Goal: Task Accomplishment & Management: Manage account settings

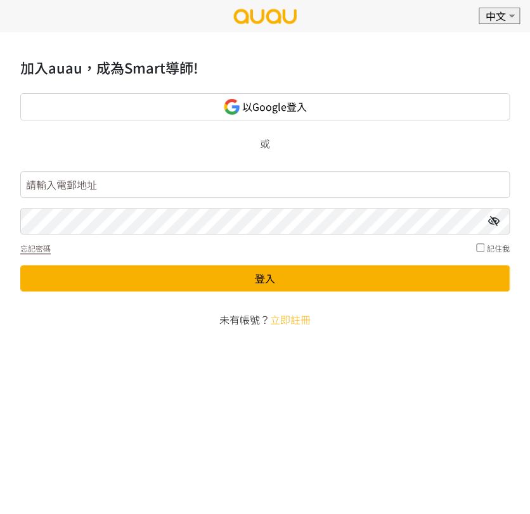
type input "booking.shapeupcornerhk@gmail.com"
click at [493, 223] on icon at bounding box center [493, 221] width 11 height 10
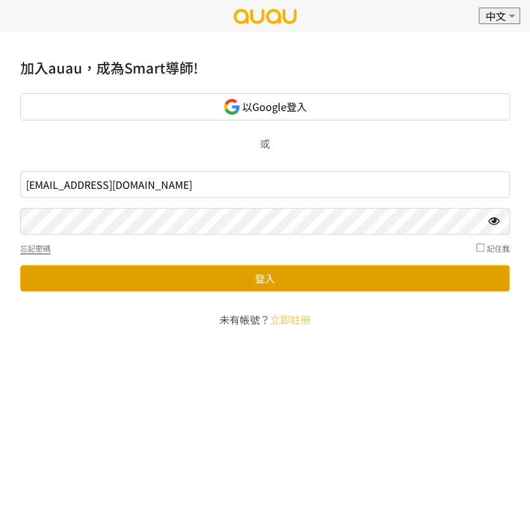
click at [307, 276] on button "登入" at bounding box center [264, 278] width 489 height 27
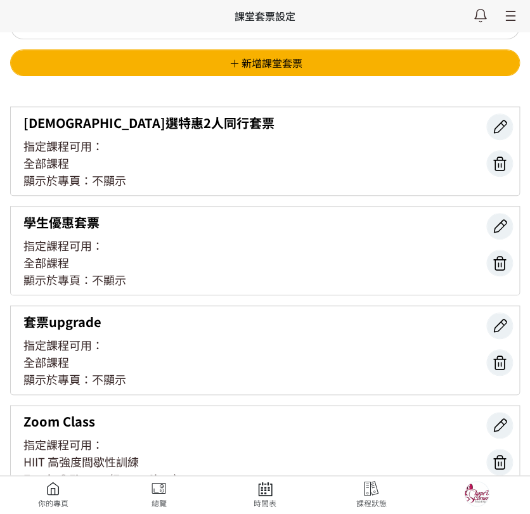
scroll to position [70, 0]
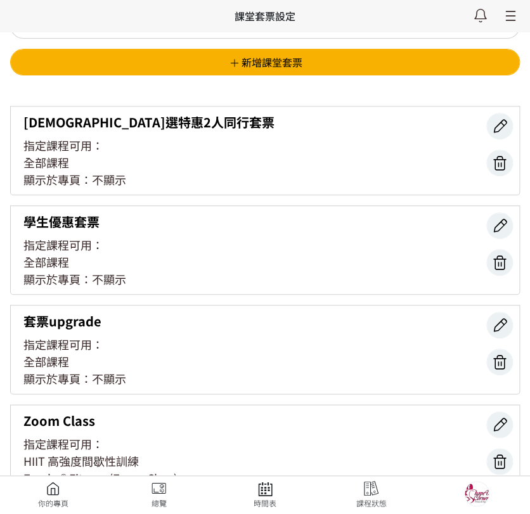
click at [510, 21] on icon at bounding box center [508, 16] width 23 height 16
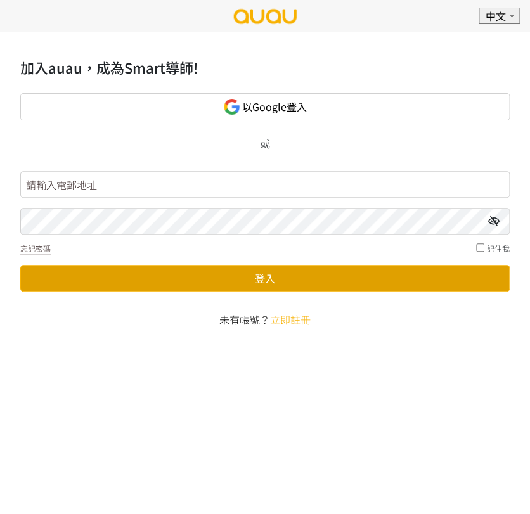
type input "[EMAIL_ADDRESS][DOMAIN_NAME]"
click at [386, 269] on button "登入" at bounding box center [264, 278] width 489 height 27
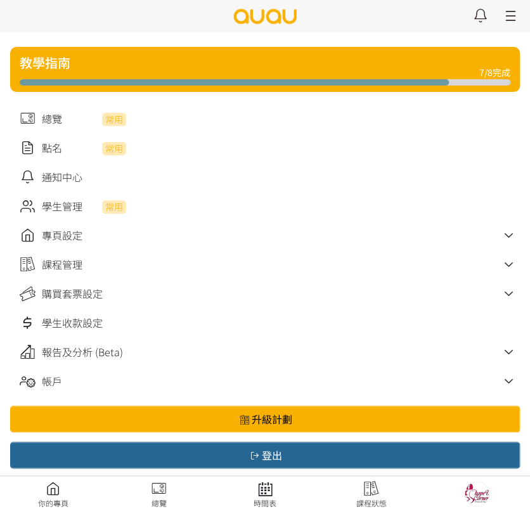
click at [500, 268] on icon at bounding box center [509, 265] width 22 height 16
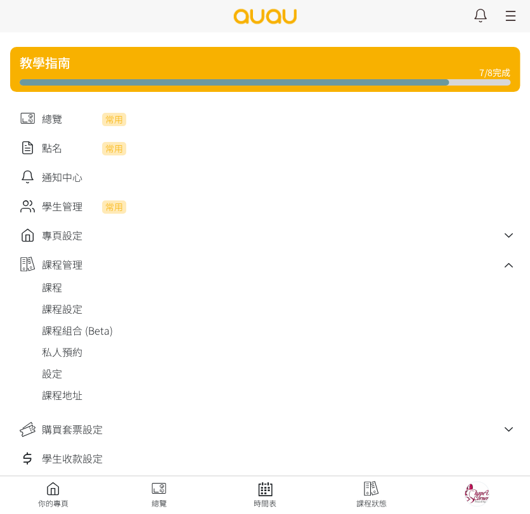
click at [42, 293] on link at bounding box center [281, 284] width 478 height 22
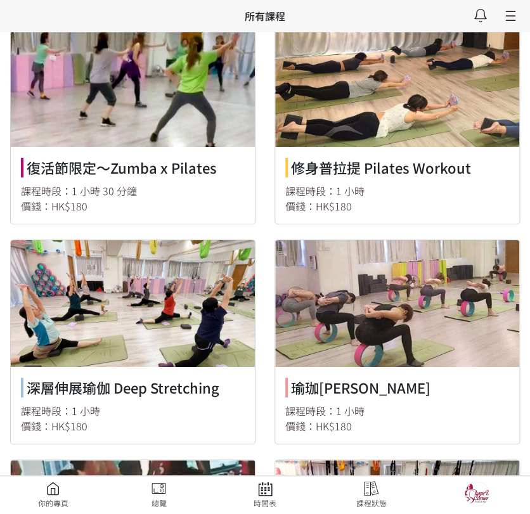
scroll to position [986, 0]
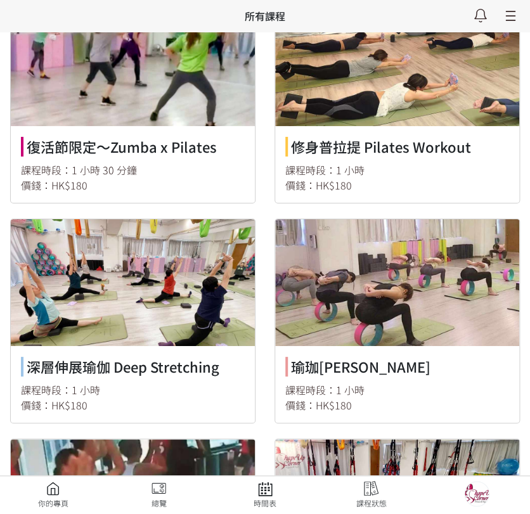
click at [416, 155] on link at bounding box center [397, 100] width 244 height 203
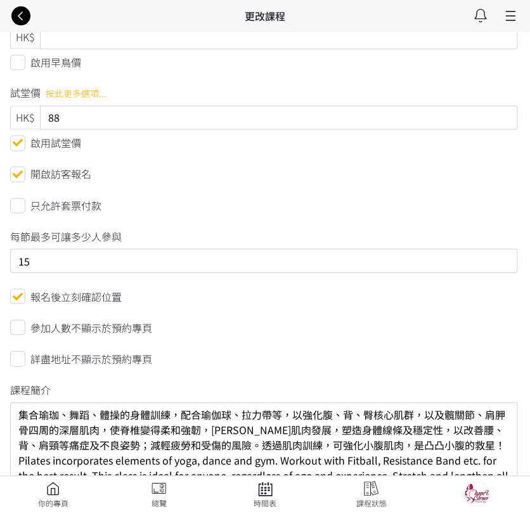
scroll to position [493, 0]
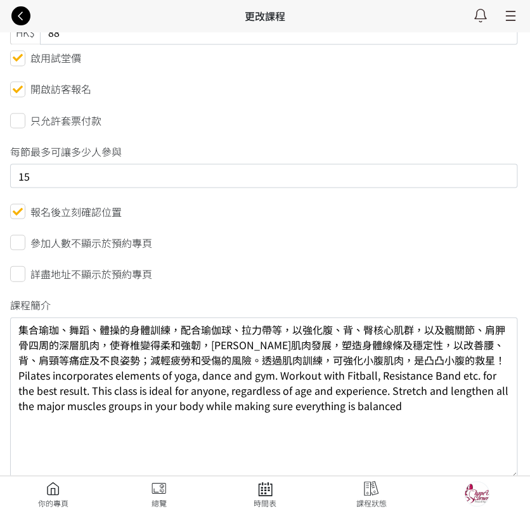
click at [299, 228] on form "輸入課程名稱* 修身普拉提 Pilates Workout 課程不顯示於主頁課程介紹(非時間表) 顏色 #ffc643 課程時段 20 分鐘 半小時 40 分…" at bounding box center [263, 295] width 507 height 1410
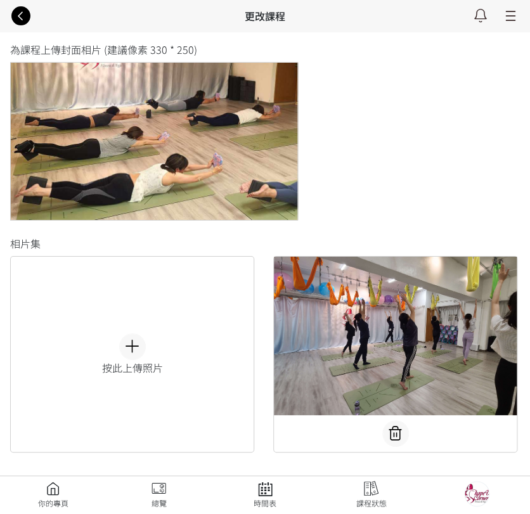
scroll to position [986, 0]
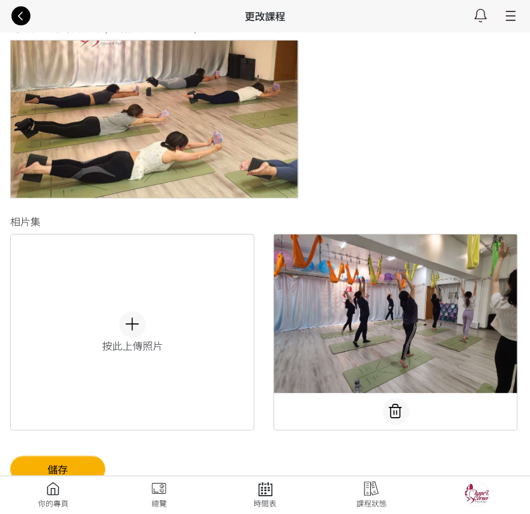
click at [378, 190] on div "為課程上傳封面相片 (建議像素 330 * 250) 按此重新上傳照片" at bounding box center [264, 107] width 526 height 184
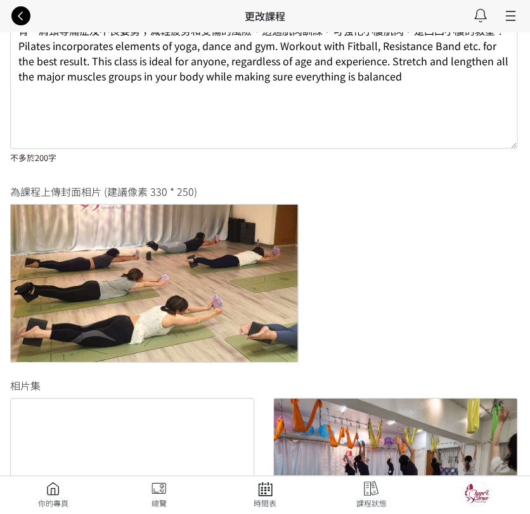
scroll to position [845, 0]
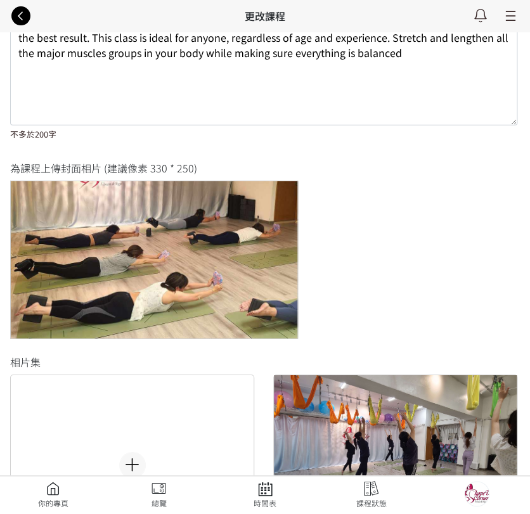
click at [25, 13] on icon at bounding box center [20, 16] width 23 height 16
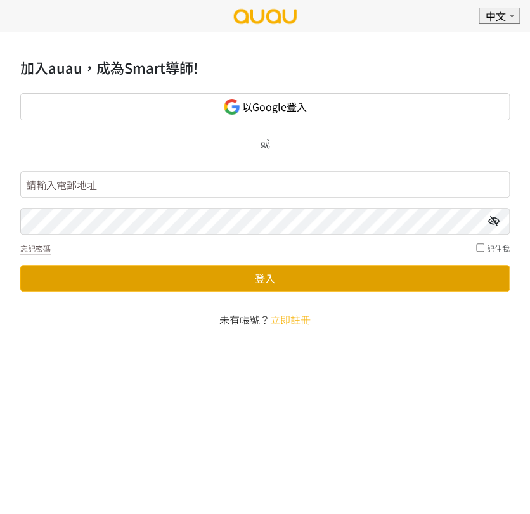
type input "[EMAIL_ADDRESS][DOMAIN_NAME]"
click at [250, 275] on button "登入" at bounding box center [264, 278] width 489 height 27
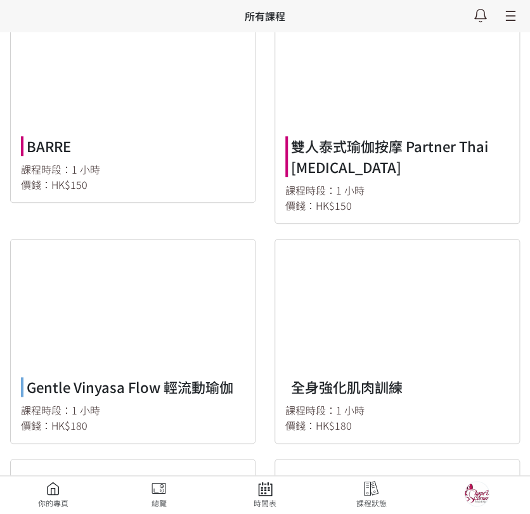
scroll to position [70, 0]
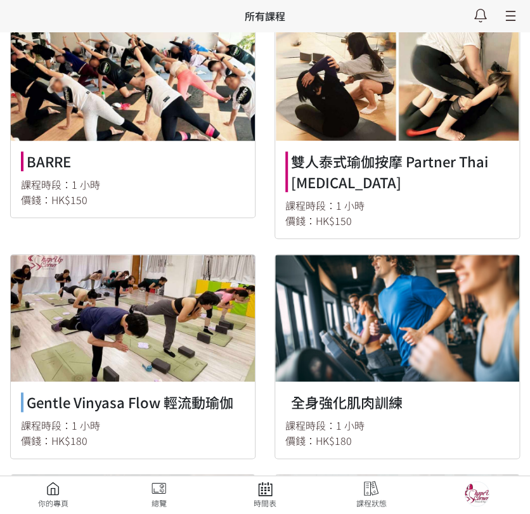
click at [149, 153] on link at bounding box center [133, 115] width 244 height 203
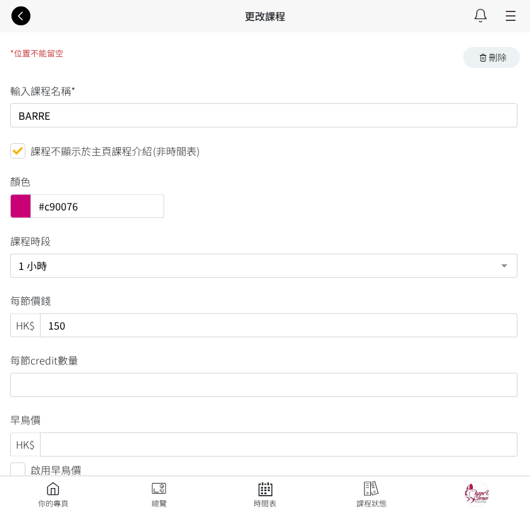
drag, startPoint x: -3, startPoint y: 126, endPoint x: -9, endPoint y: 128, distance: 6.6
drag, startPoint x: 48, startPoint y: 124, endPoint x: -8, endPoint y: 137, distance: 57.2
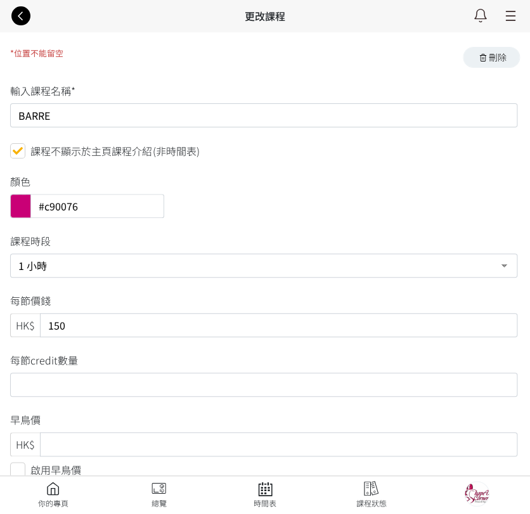
click at [219, 235] on div "課程時段" at bounding box center [264, 243] width 526 height 20
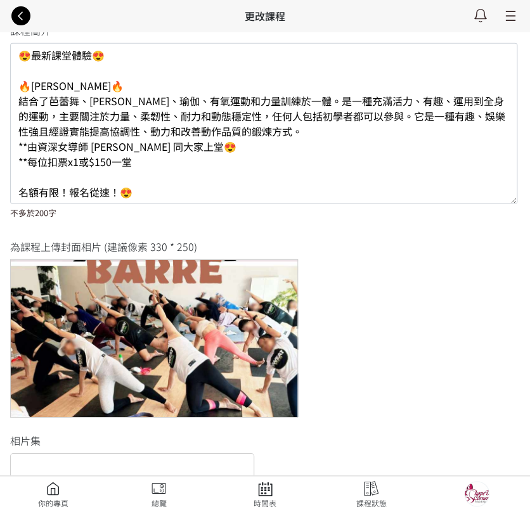
scroll to position [775, 0]
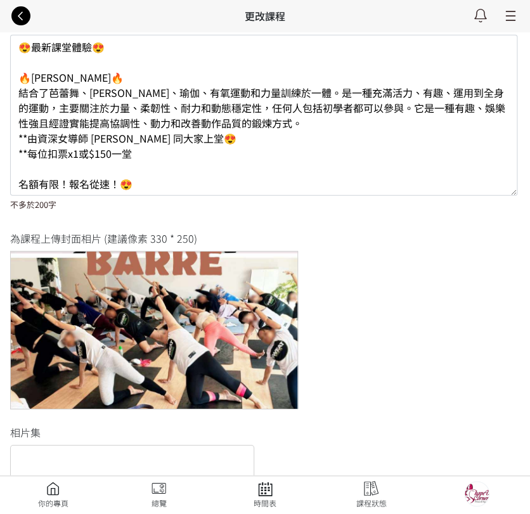
drag, startPoint x: 158, startPoint y: 184, endPoint x: 131, endPoint y: 177, distance: 28.0
click at [131, 177] on textarea "😍最新課堂體驗😍 🔥Barre🔥 結合了芭蕾舞、普拉提、瑜伽、有氧運動和力量訓練於一體。是一種充滿活力、有趣、運用到全身的運動，主要關注於力量、柔韌性、耐力和…" at bounding box center [263, 115] width 507 height 161
click at [148, 176] on textarea "😍最新課堂體驗😍 🔥Barre🔥 結合了芭蕾舞、普拉提、瑜伽、有氧運動和力量訓練於一體。是一種充滿活力、有趣、運用到全身的運動，主要關注於力量、柔韌性、耐力和…" at bounding box center [263, 115] width 507 height 161
drag, startPoint x: 160, startPoint y: 194, endPoint x: 15, endPoint y: 66, distance: 194.0
click at [15, 66] on textarea "😍最新課堂體驗😍 🔥Barre🔥 結合了芭蕾舞、普拉提、瑜伽、有氧運動和力量訓練於一體。是一種充滿活力、有趣、運用到全身的運動，主要關注於力量、柔韌性、耐力和…" at bounding box center [263, 115] width 507 height 161
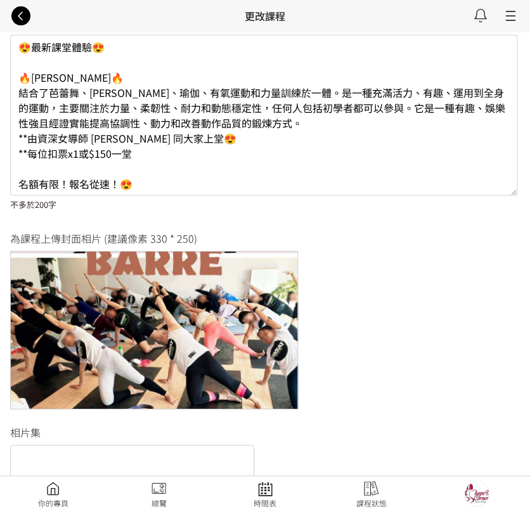
click at [365, 298] on div "為課程上傳封面相片 (建議像素 330 * 250) 按此重新上傳照片" at bounding box center [264, 318] width 526 height 184
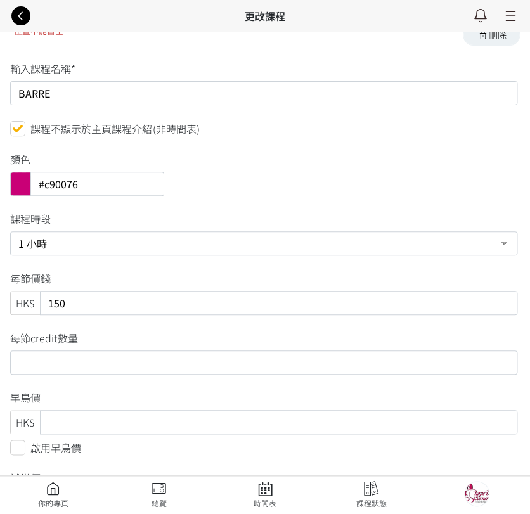
scroll to position [0, 0]
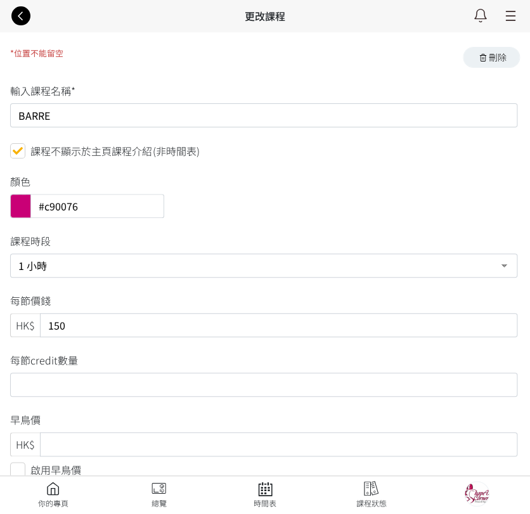
click at [16, 13] on icon at bounding box center [20, 16] width 23 height 16
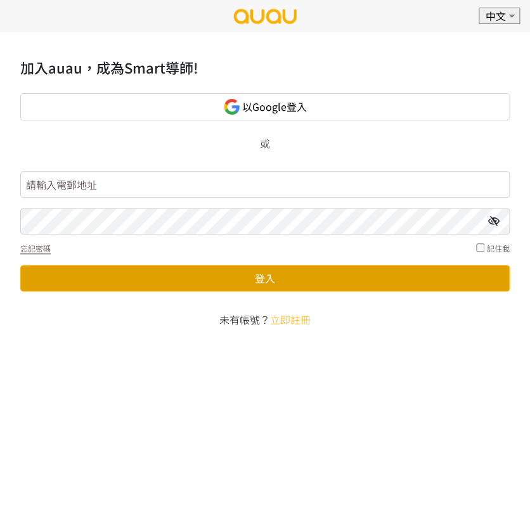
type input "[EMAIL_ADDRESS][DOMAIN_NAME]"
click at [280, 280] on button "登入" at bounding box center [264, 278] width 489 height 27
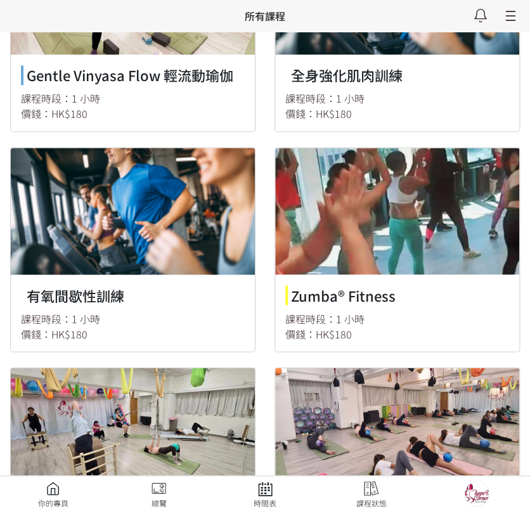
scroll to position [422, 0]
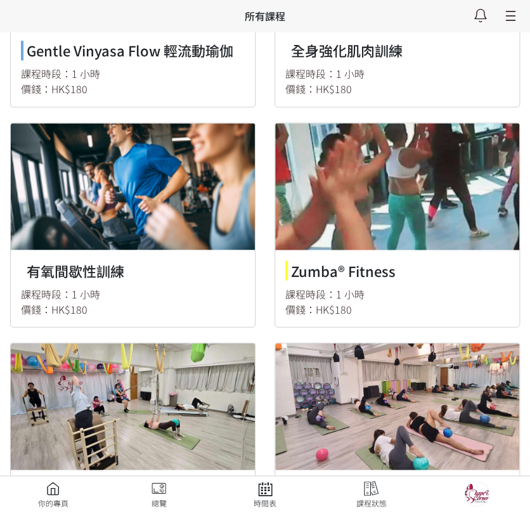
click at [366, 270] on link at bounding box center [397, 224] width 244 height 203
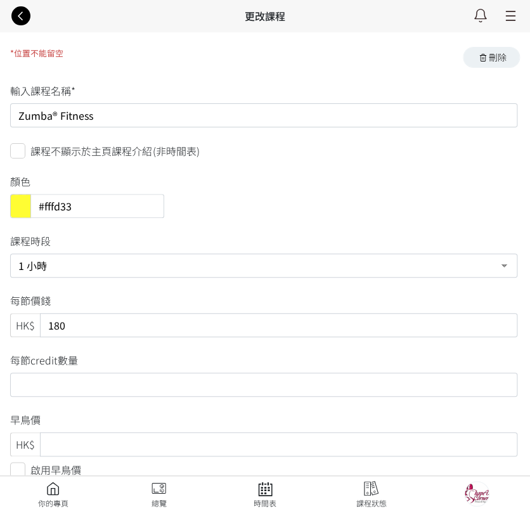
drag, startPoint x: 101, startPoint y: 117, endPoint x: -6, endPoint y: 112, distance: 107.3
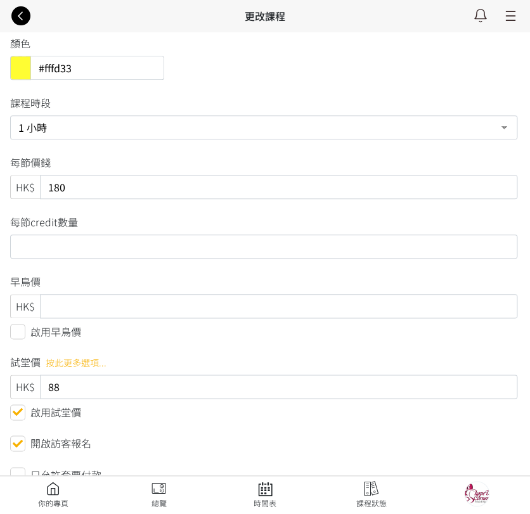
scroll to position [211, 0]
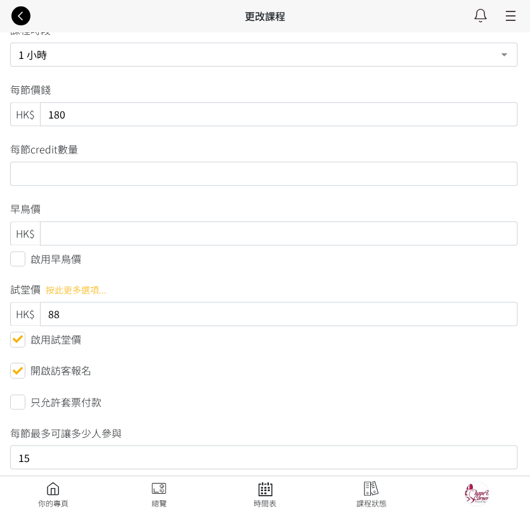
click at [194, 281] on div "試堂價 按此更多選項..." at bounding box center [264, 291] width 526 height 20
